Goal: Check status: Check status

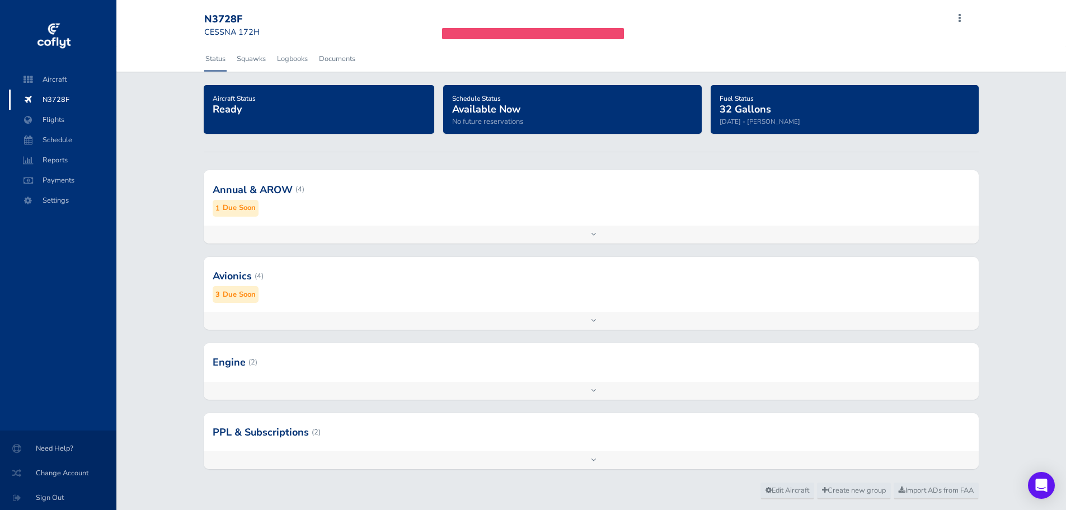
click at [320, 217] on div at bounding box center [591, 189] width 774 height 55
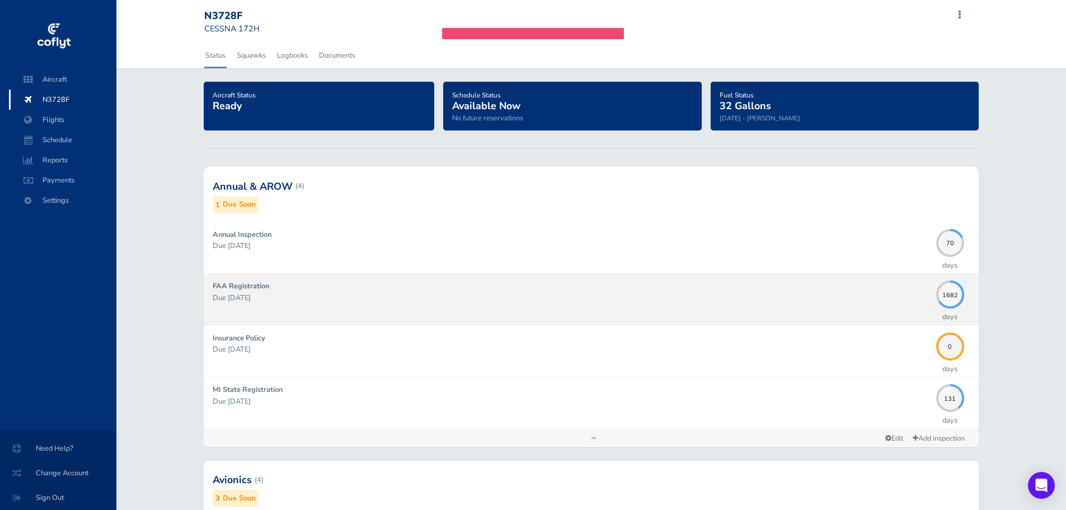
scroll to position [112, 0]
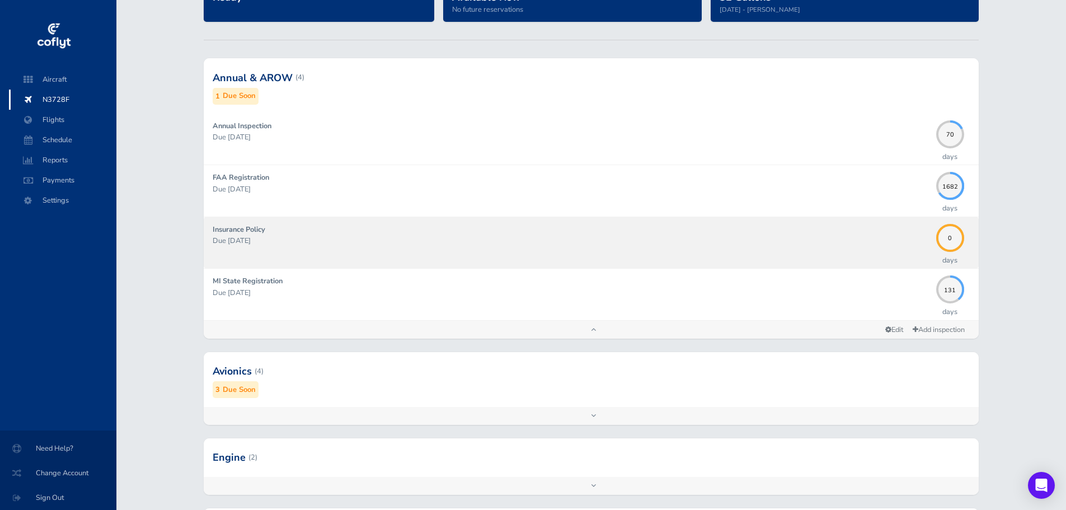
click at [527, 241] on p "Due 08/22/2025" at bounding box center [571, 240] width 717 height 11
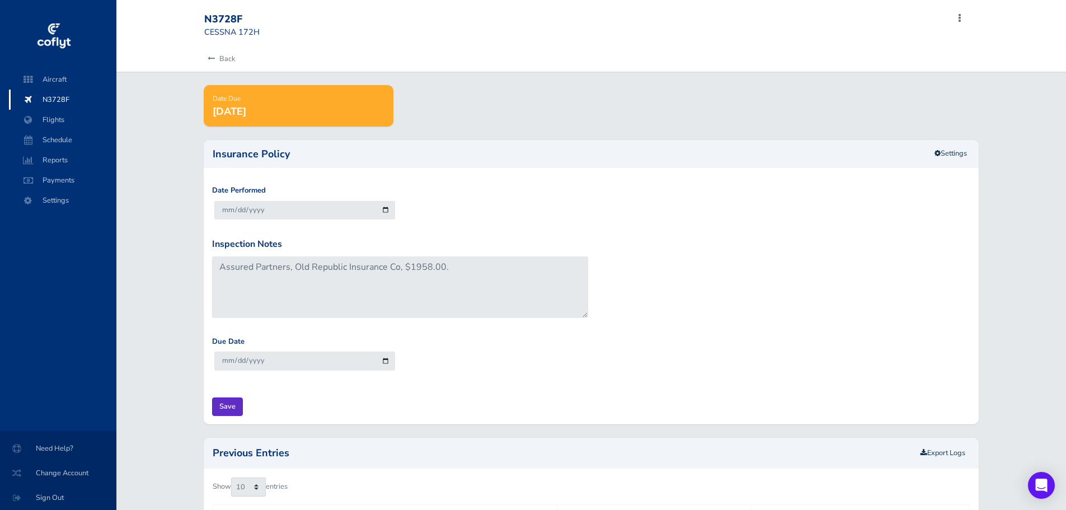
click at [226, 406] on input "Save" at bounding box center [227, 406] width 31 height 18
type input "Update Inspection"
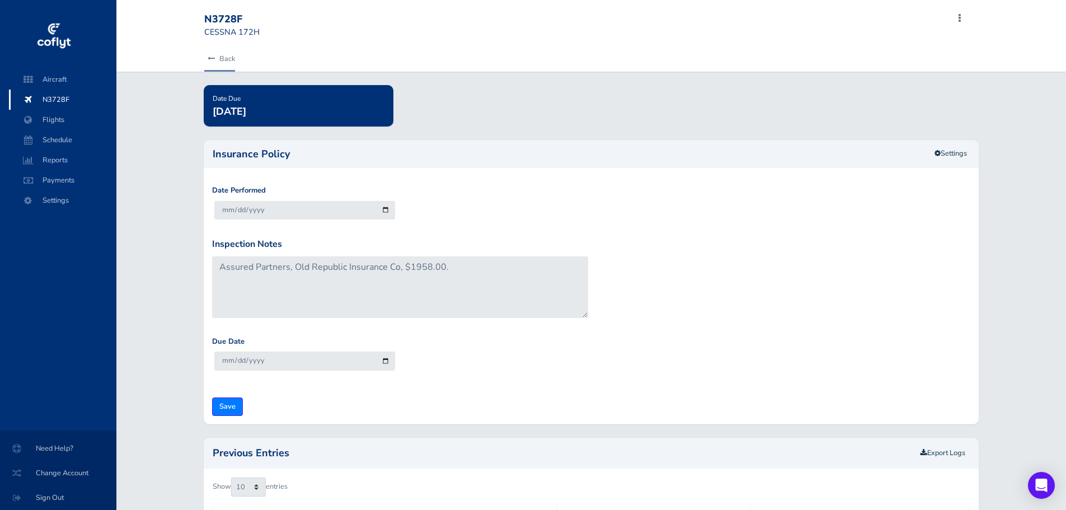
click at [228, 62] on link "Back" at bounding box center [219, 58] width 31 height 25
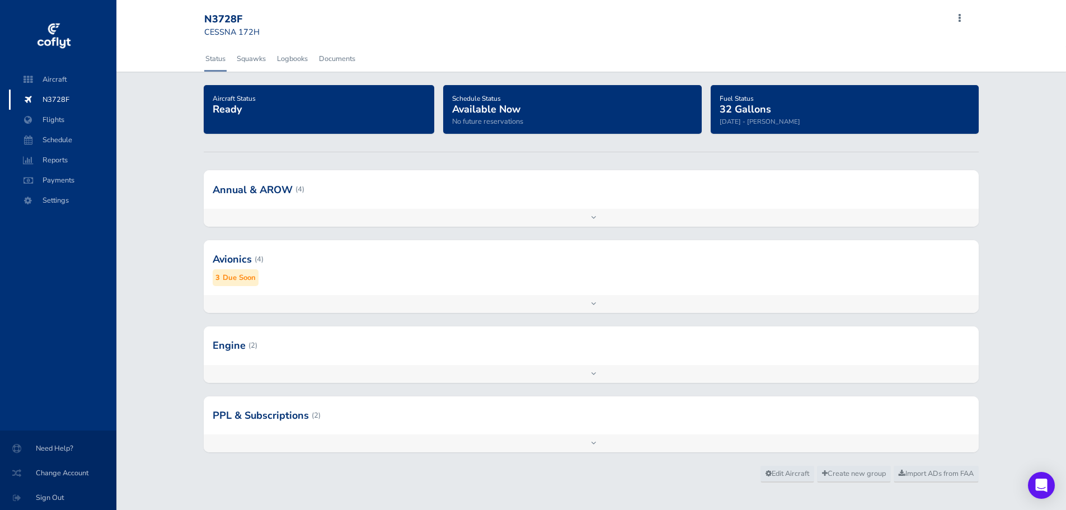
click at [344, 311] on div "Add inspection Edit" at bounding box center [591, 304] width 774 height 18
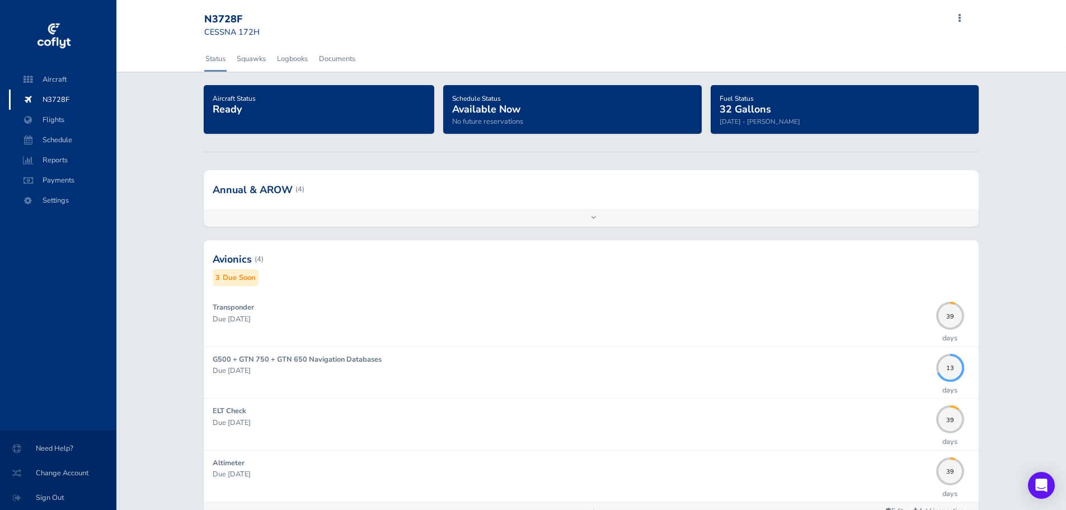
click at [292, 222] on div "Add inspection Edit" at bounding box center [591, 218] width 774 height 18
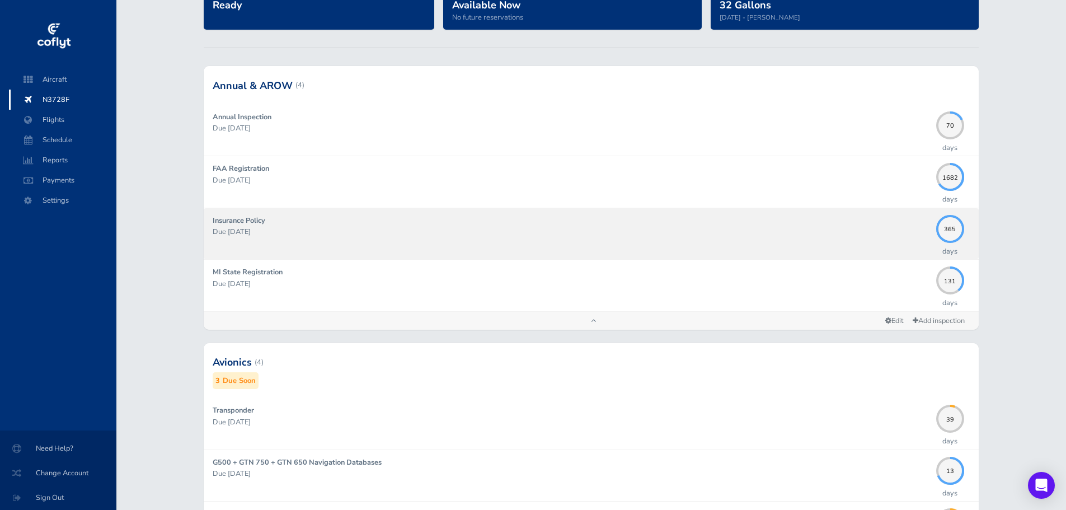
scroll to position [112, 0]
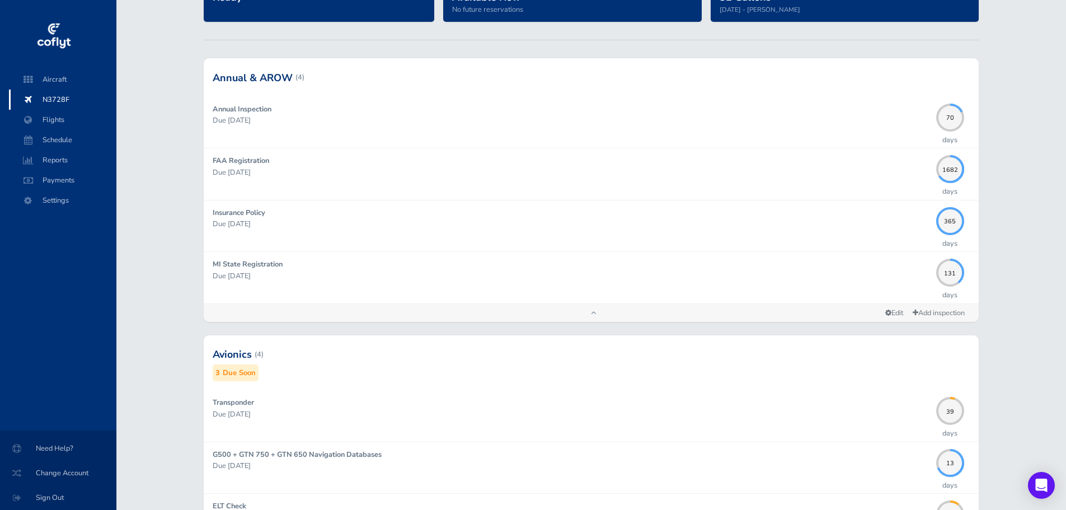
click at [367, 82] on div at bounding box center [591, 77] width 774 height 38
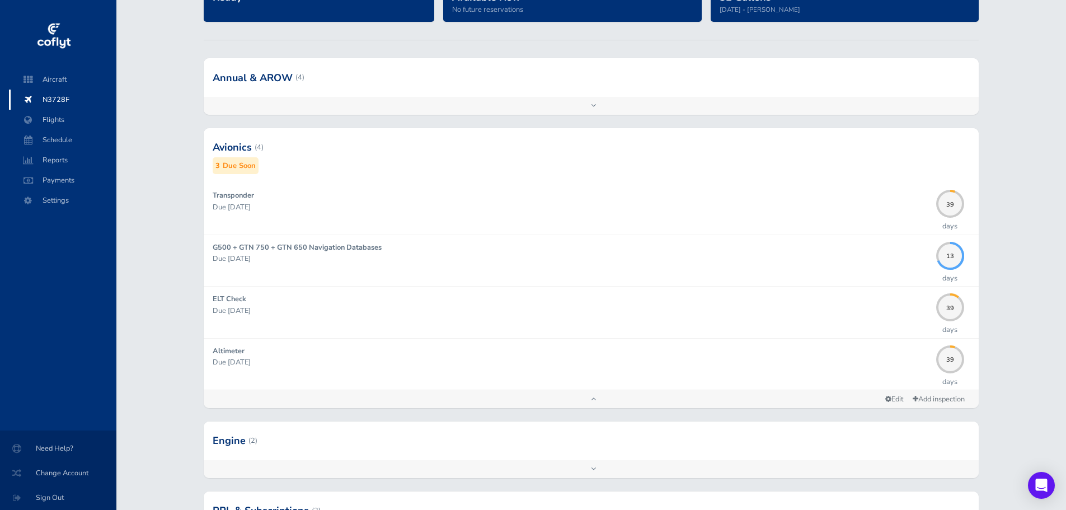
click at [367, 147] on div at bounding box center [591, 147] width 774 height 55
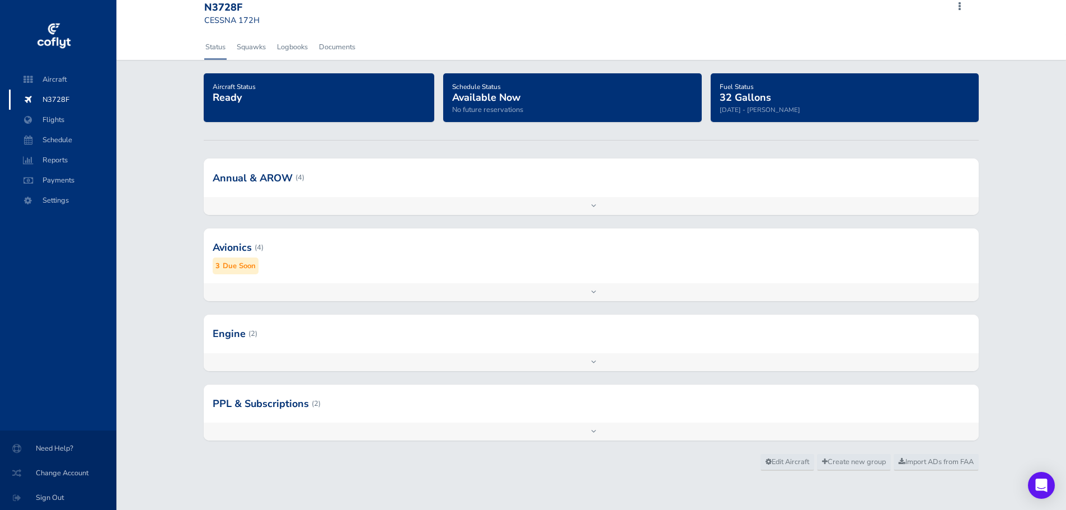
scroll to position [12, 0]
click at [345, 295] on div "Add inspection Edit" at bounding box center [591, 292] width 774 height 18
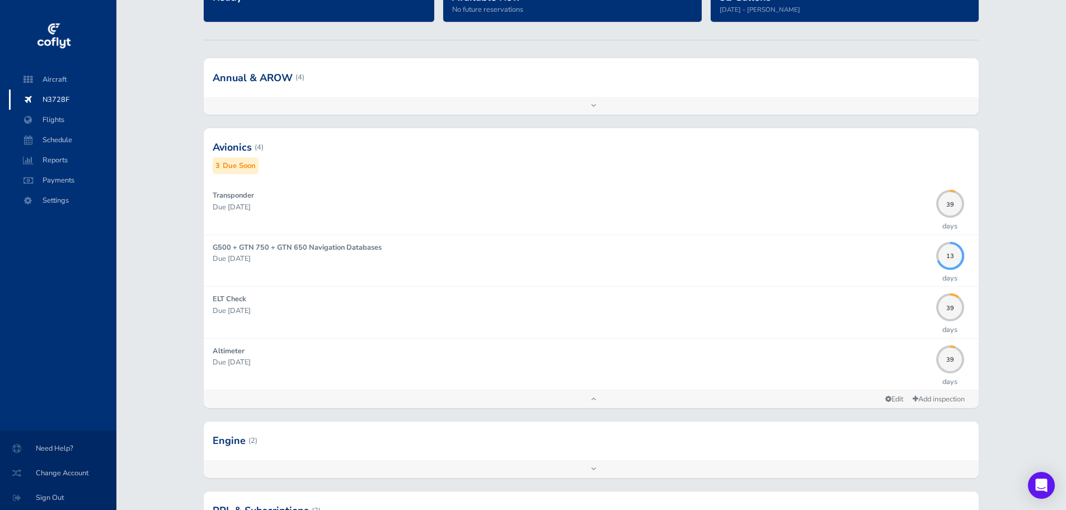
click at [348, 143] on div at bounding box center [591, 147] width 774 height 55
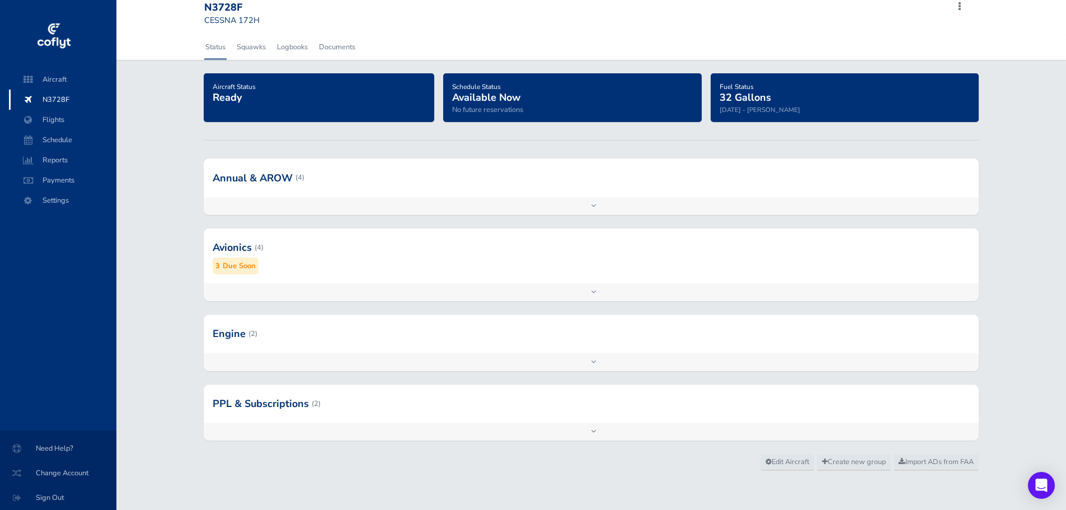
click at [322, 345] on div at bounding box center [591, 333] width 774 height 38
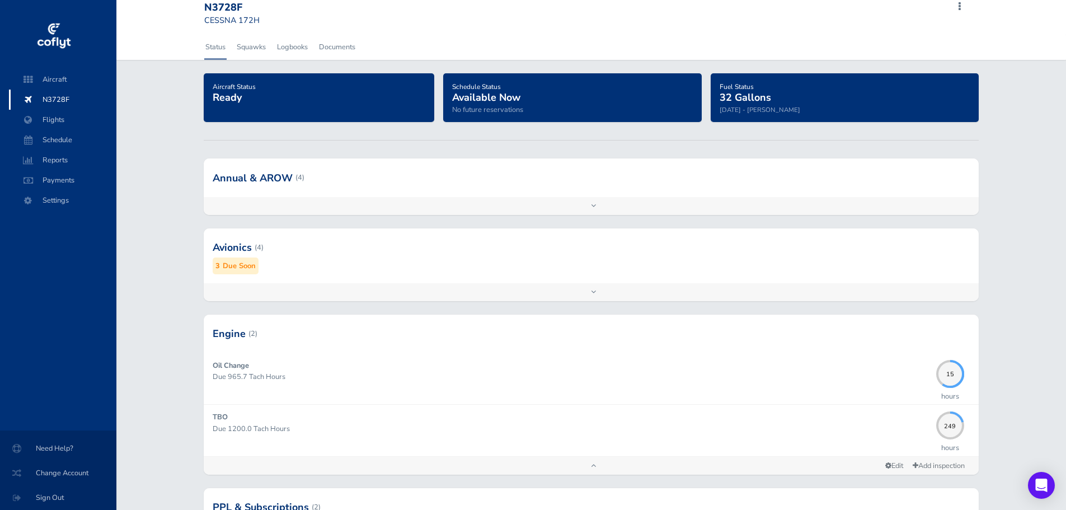
scroll to position [112, 0]
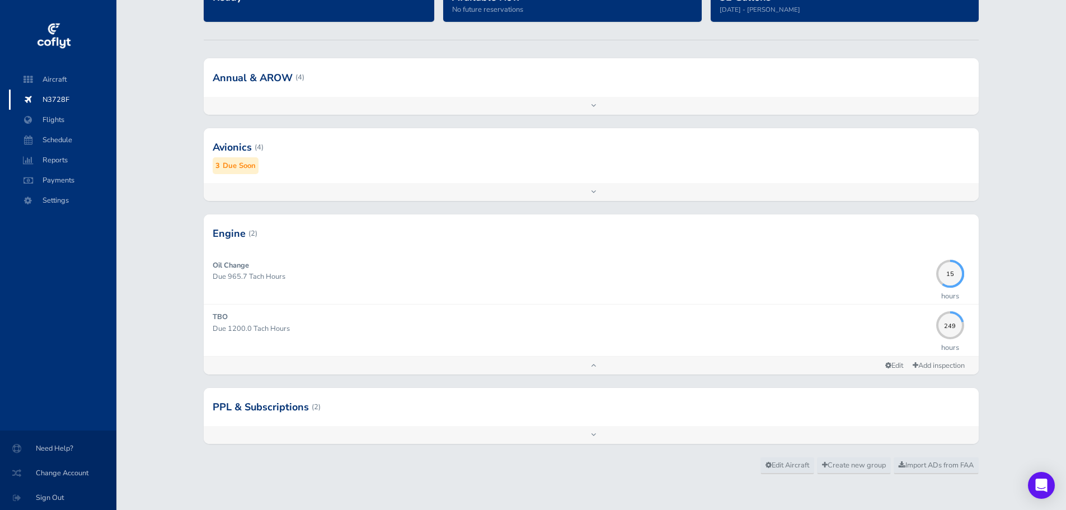
click at [346, 227] on div at bounding box center [591, 233] width 774 height 38
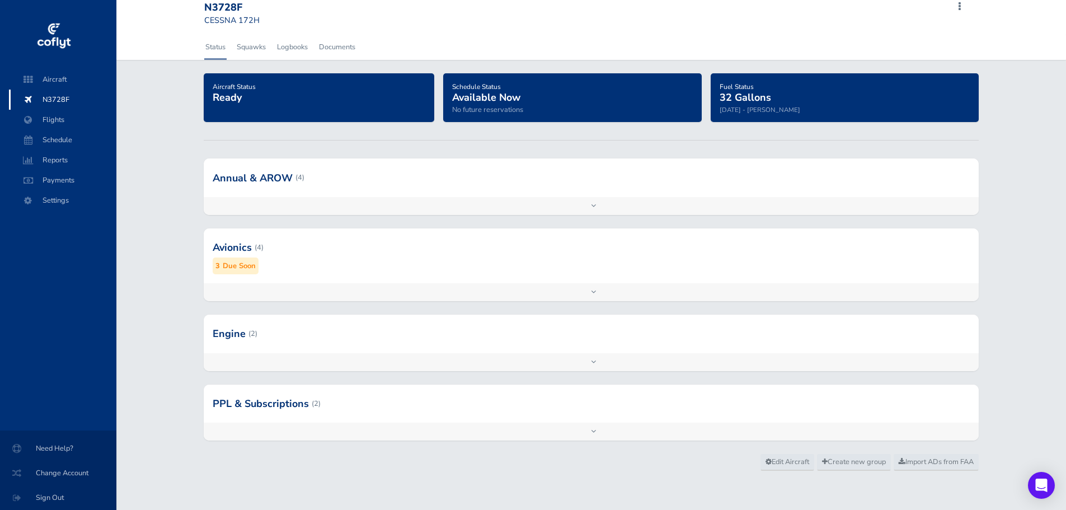
click at [332, 400] on div at bounding box center [591, 403] width 774 height 38
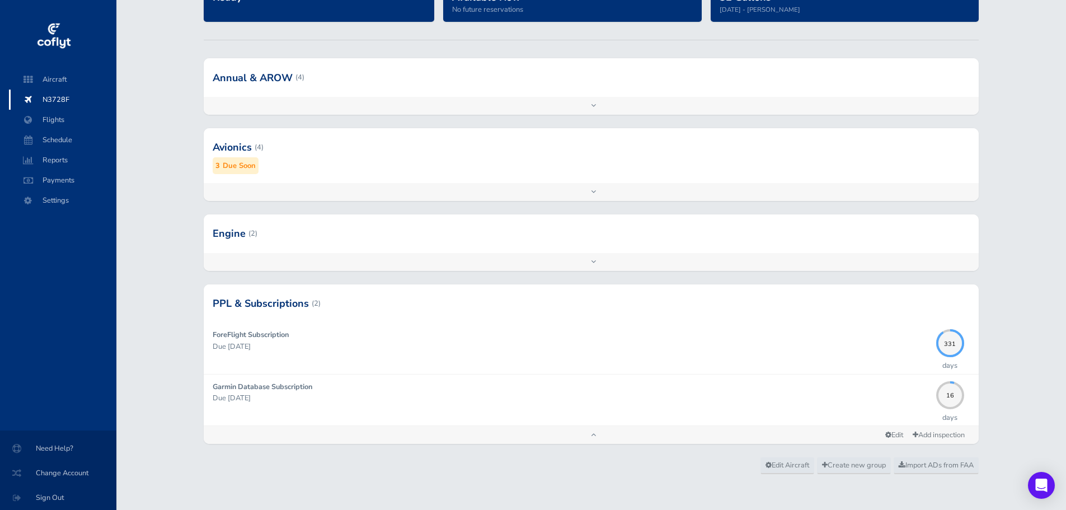
click at [353, 299] on div at bounding box center [591, 303] width 774 height 38
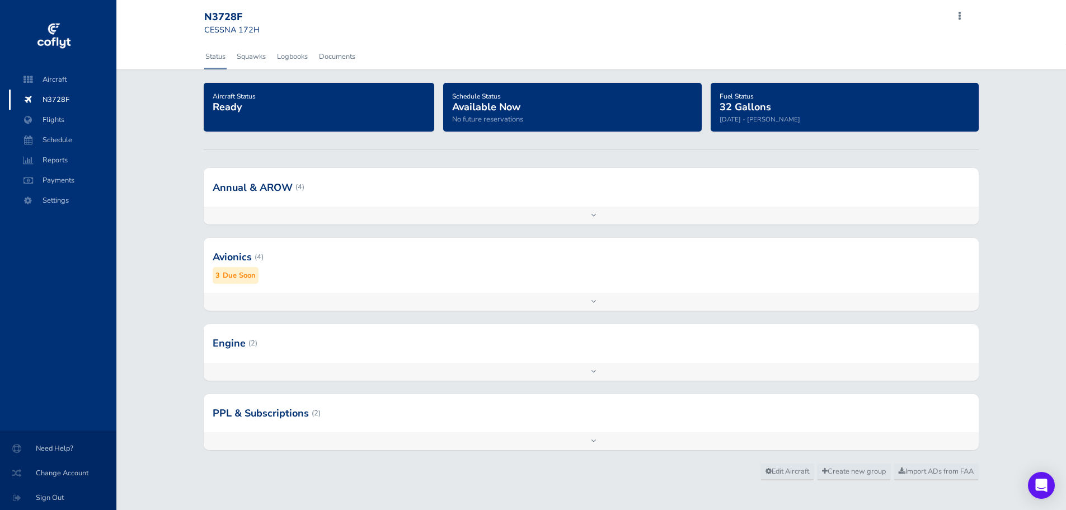
scroll to position [0, 0]
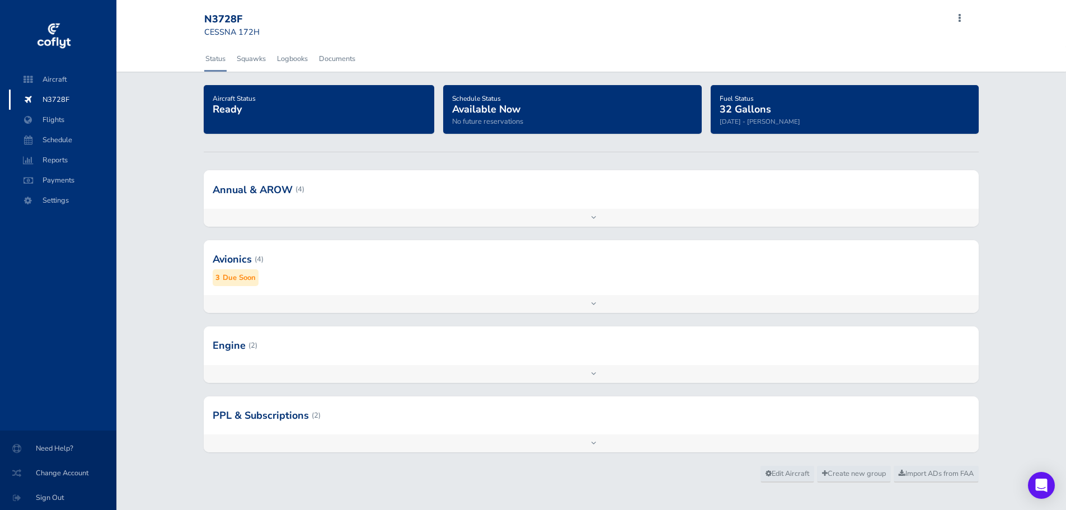
click at [291, 300] on div "Add inspection Edit" at bounding box center [591, 304] width 774 height 18
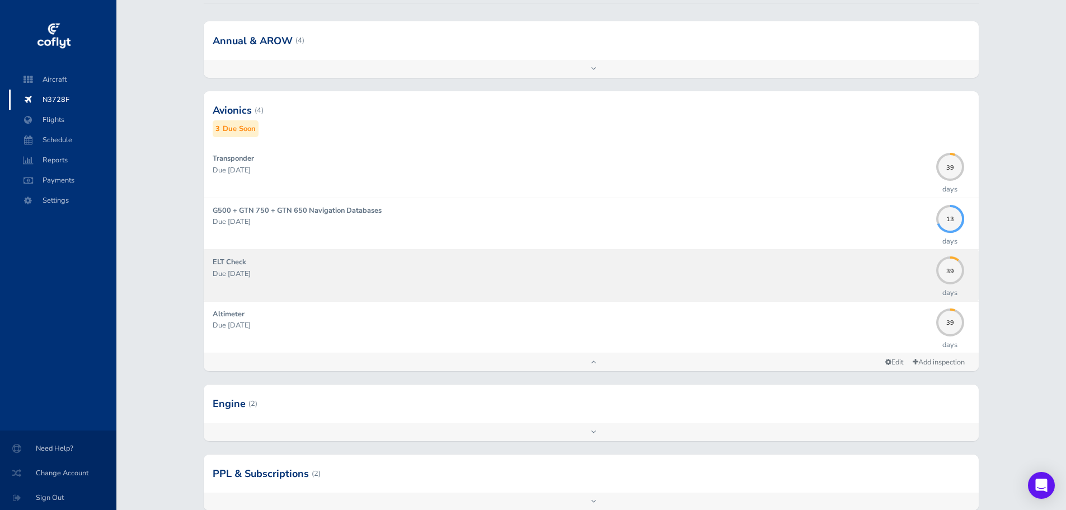
scroll to position [168, 0]
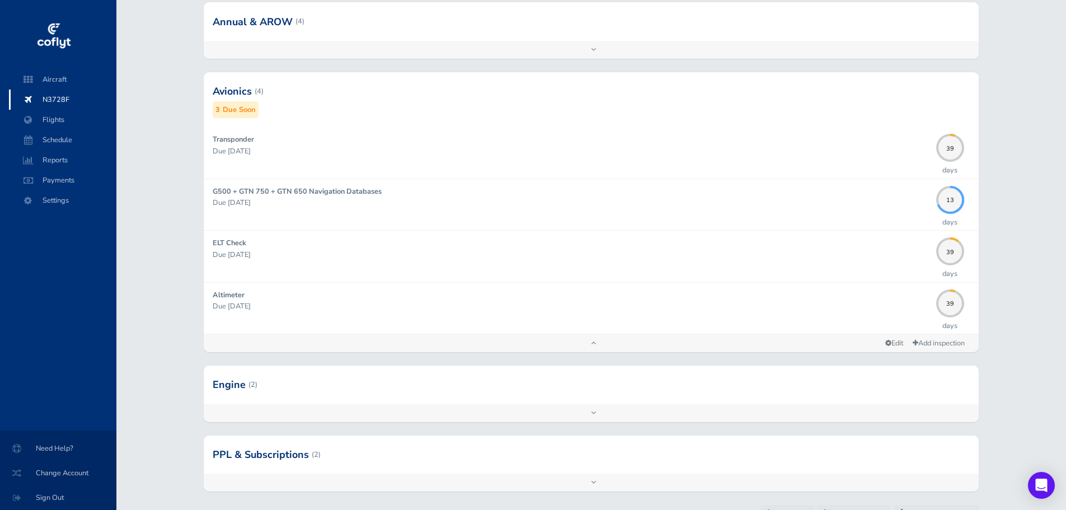
click at [327, 420] on div "Add inspection Edit" at bounding box center [591, 413] width 774 height 18
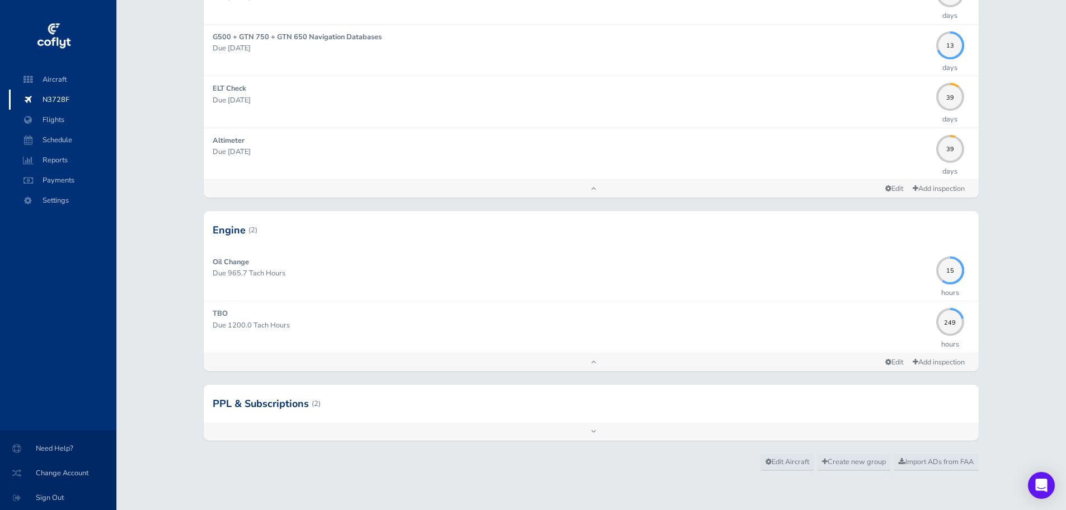
click at [299, 427] on div "Add inspection Edit" at bounding box center [591, 431] width 774 height 18
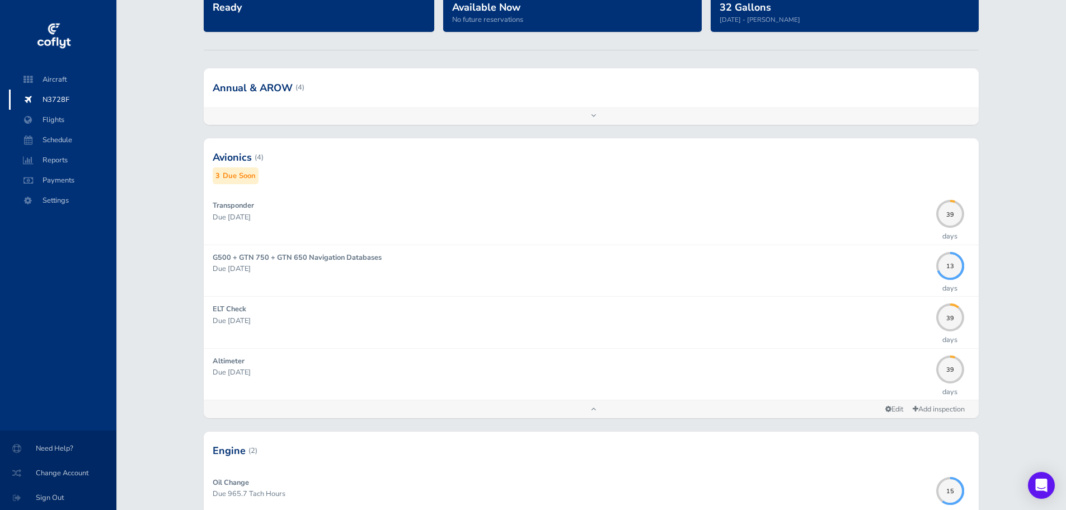
scroll to position [90, 0]
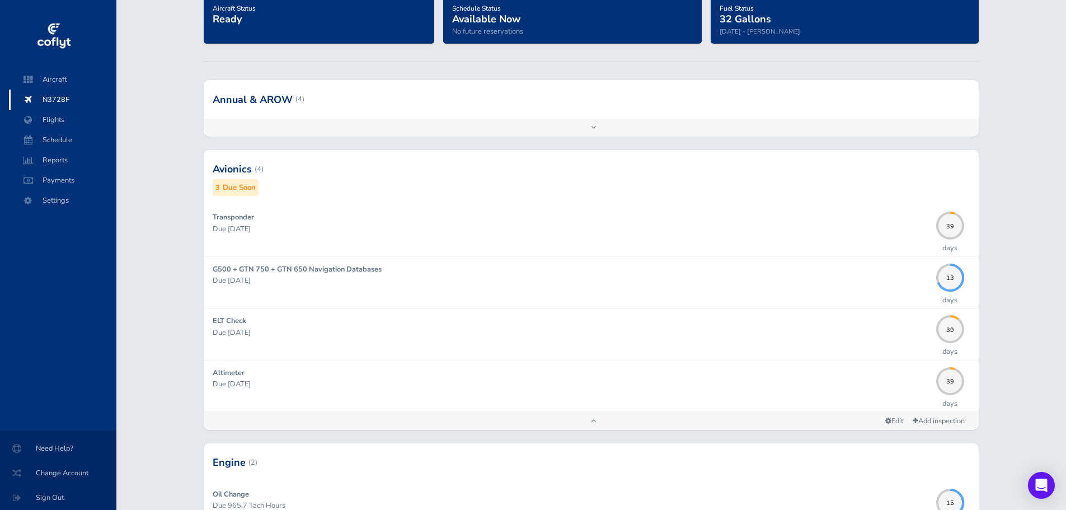
click at [233, 126] on div "Add inspection Edit" at bounding box center [591, 128] width 774 height 18
